Goal: Transaction & Acquisition: Download file/media

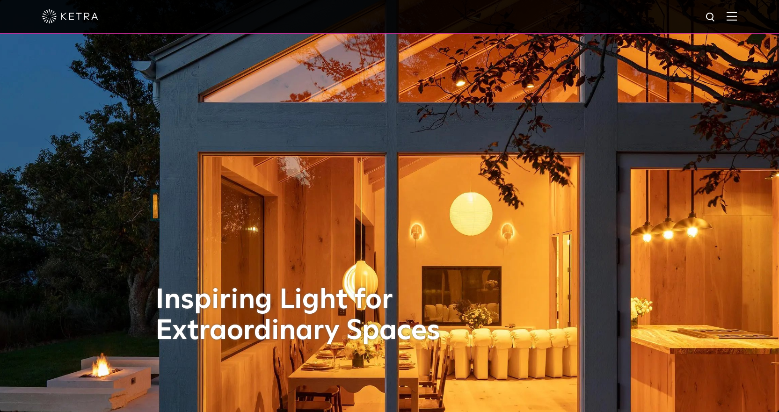
click at [737, 18] on img at bounding box center [731, 16] width 10 height 9
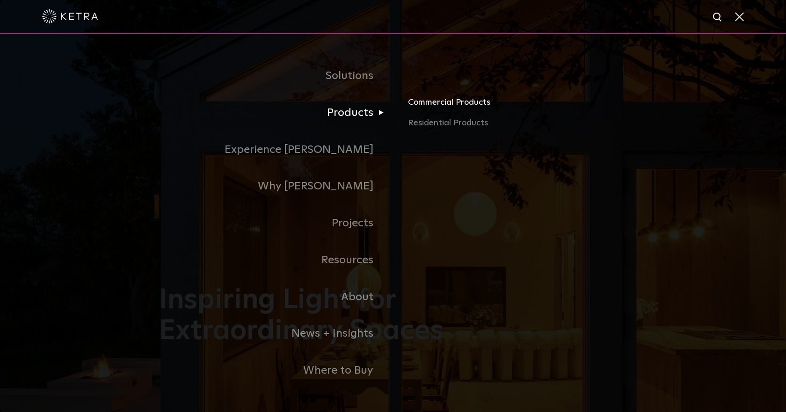
click at [417, 105] on link "Commercial Products" at bounding box center [517, 106] width 219 height 21
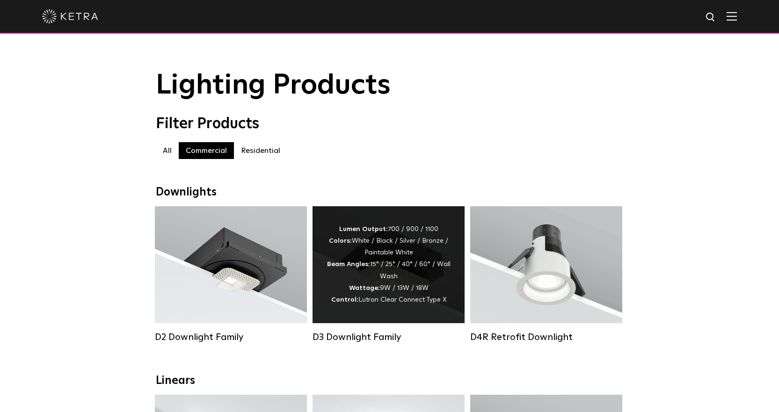
click at [403, 280] on div "Lumen Output: 700 / 900 / 1100 Colors: White / Black / Silver / Bronze / Painta…" at bounding box center [388, 265] width 124 height 82
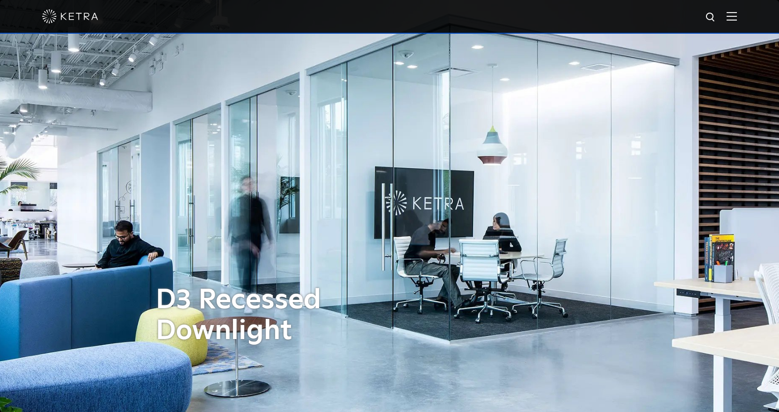
click at [746, 16] on div at bounding box center [389, 17] width 779 height 34
click at [737, 16] on img at bounding box center [731, 16] width 10 height 9
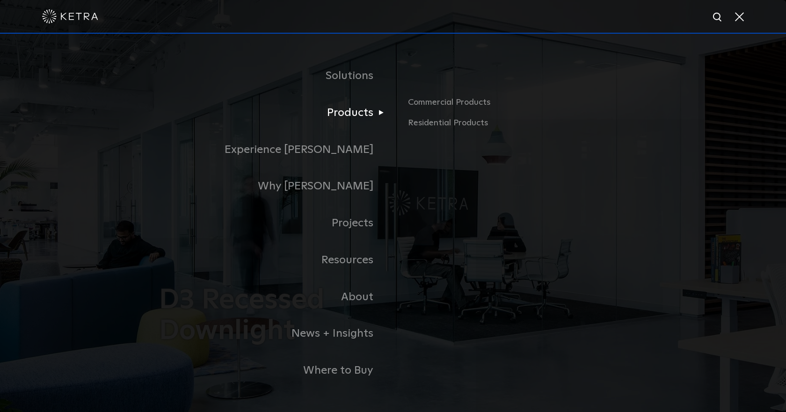
click at [366, 110] on link "Products" at bounding box center [276, 112] width 234 height 37
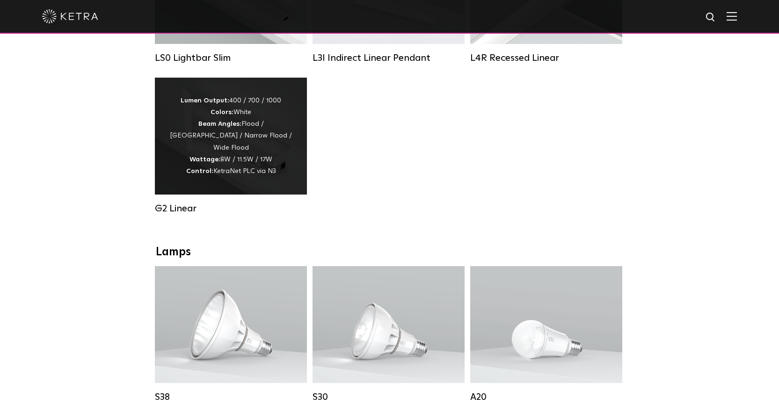
scroll to position [312, 0]
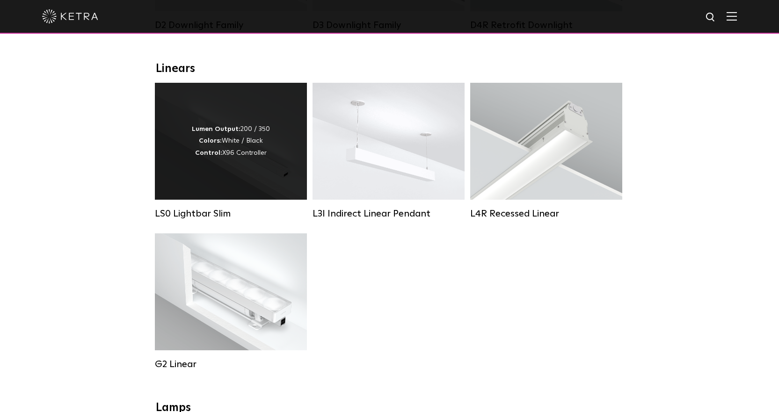
click at [221, 193] on div "Lumen Output: 200 / 350 Colors: White / Black Control: X96 Controller" at bounding box center [231, 141] width 152 height 117
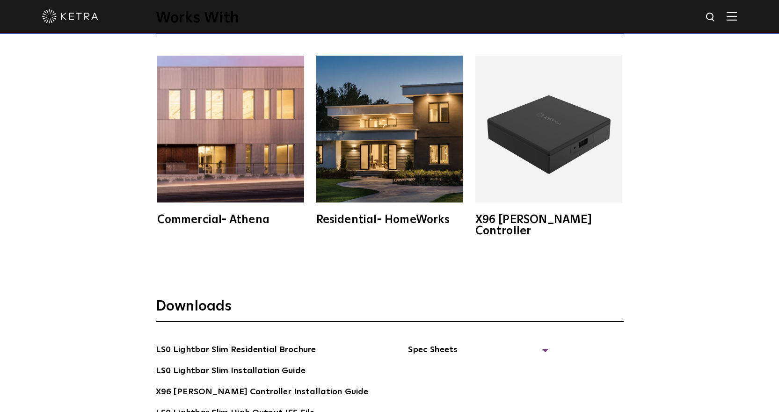
scroll to position [1715, 0]
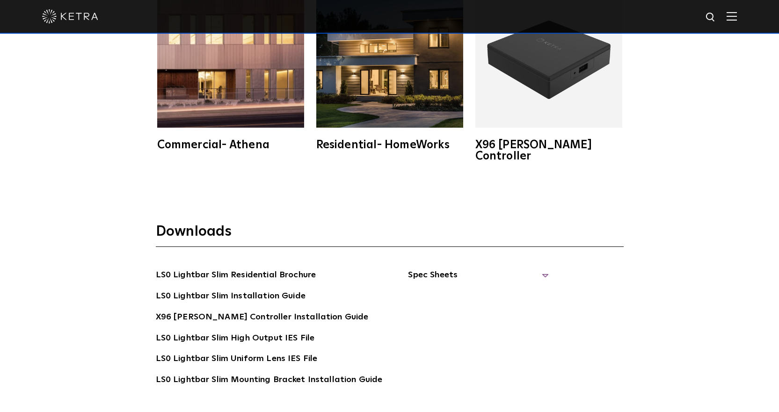
click at [478, 268] on span "Spec Sheets" at bounding box center [478, 278] width 140 height 21
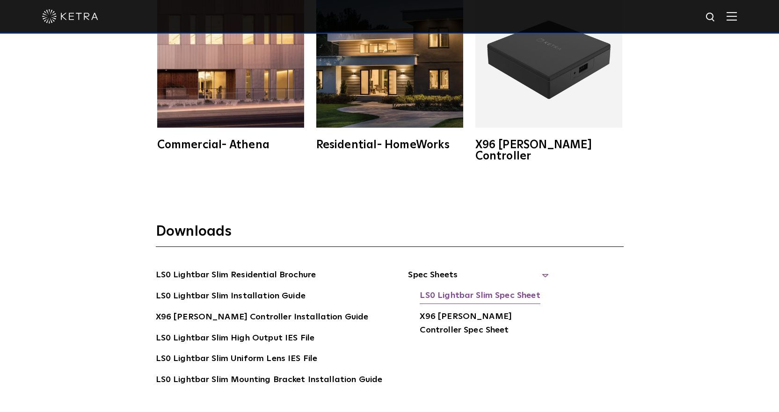
click at [484, 289] on link "LS0 Lightbar Slim Spec Sheet" at bounding box center [479, 296] width 120 height 15
